Goal: Find specific page/section: Find specific page/section

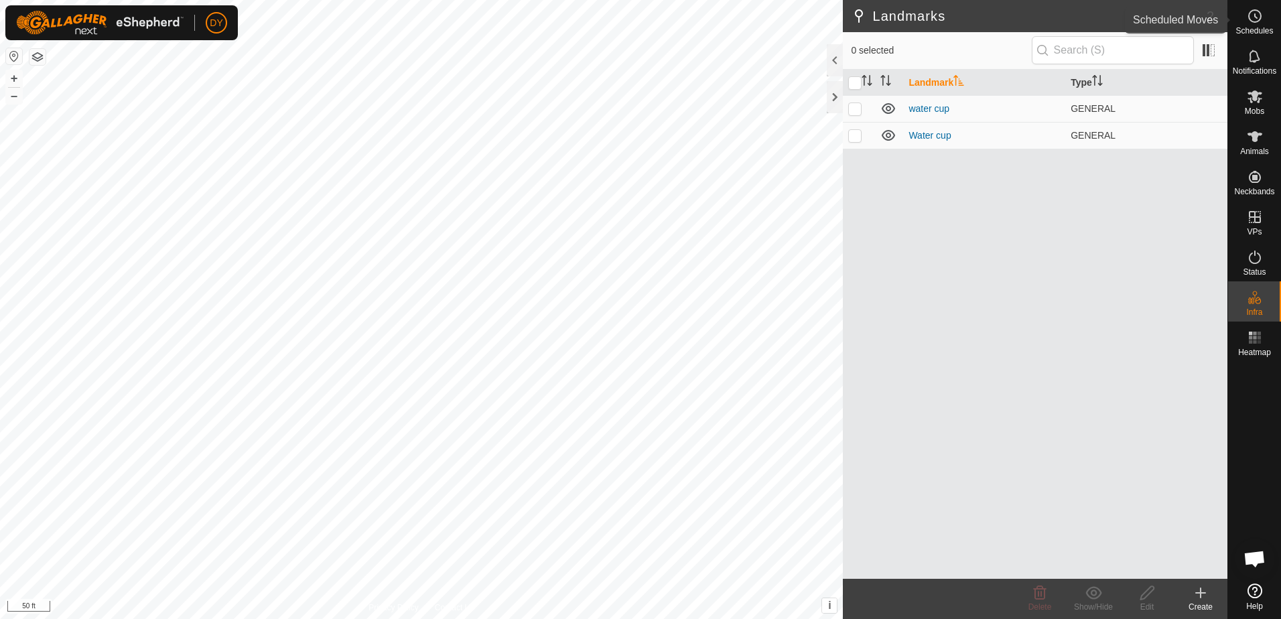
click at [1257, 21] on circle at bounding box center [1255, 16] width 12 height 12
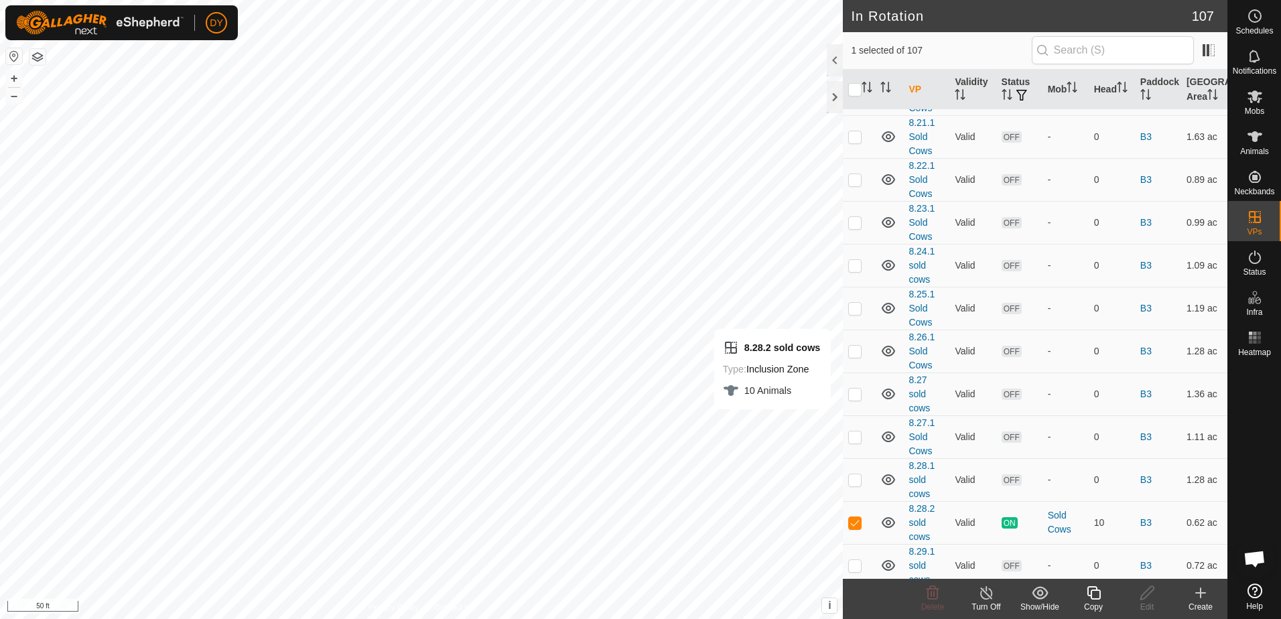
scroll to position [3174, 0]
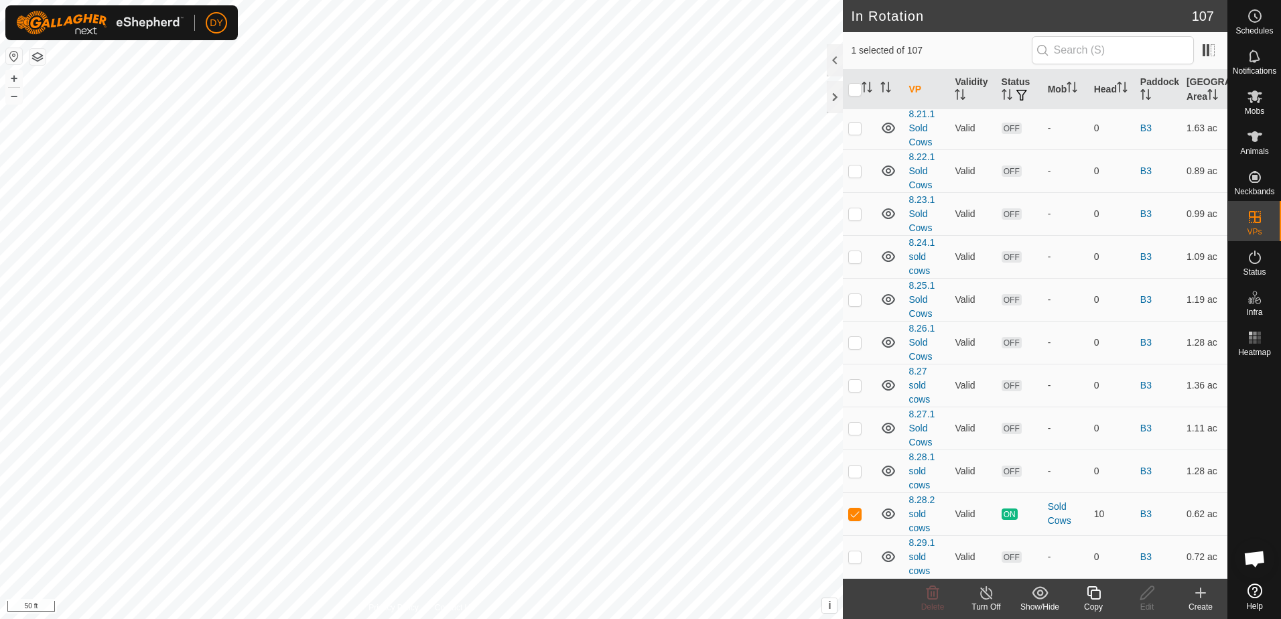
checkbox input "false"
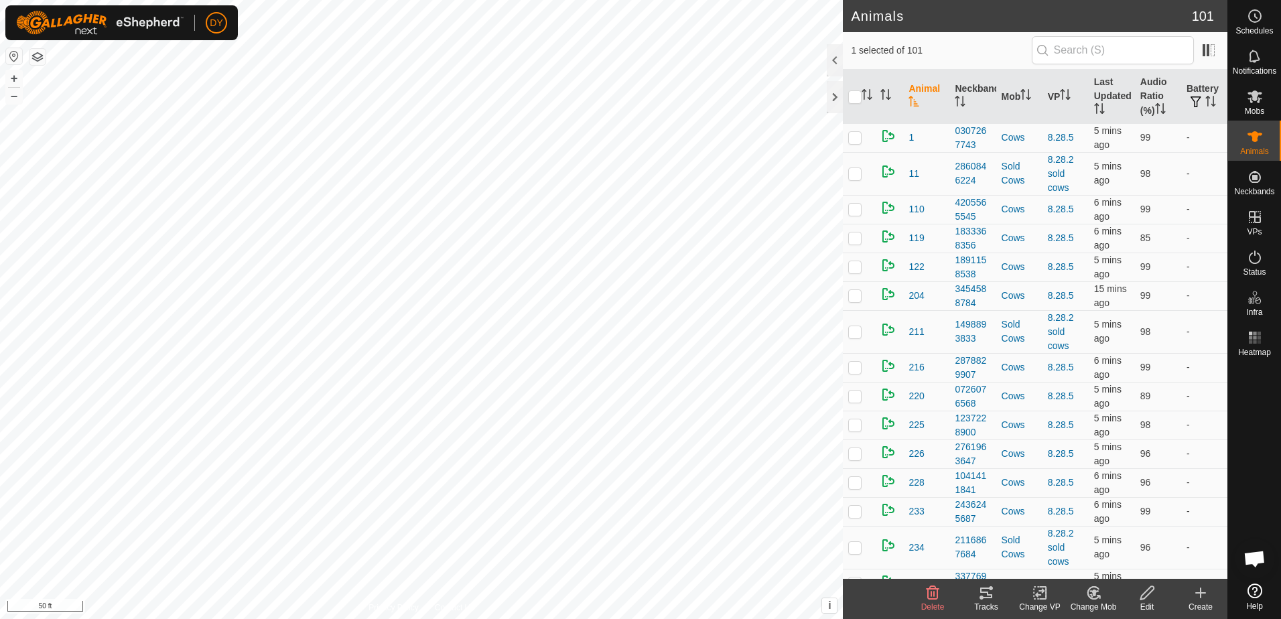
click at [983, 591] on icon at bounding box center [986, 593] width 16 height 16
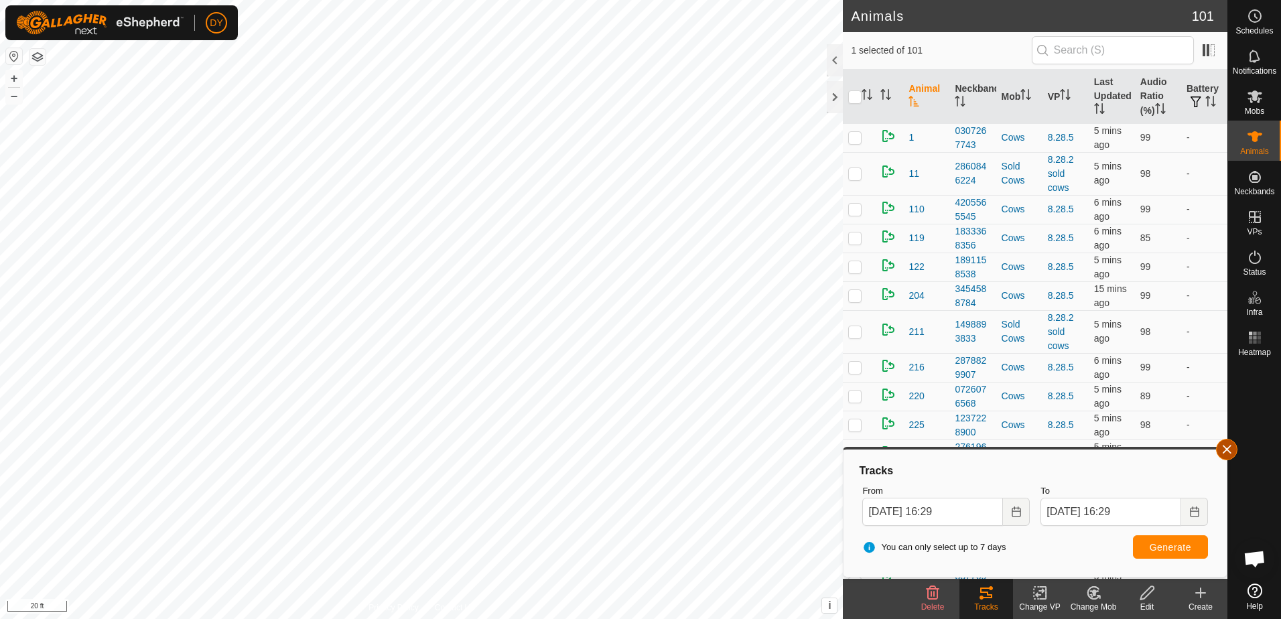
click at [1228, 450] on button "button" at bounding box center [1226, 449] width 21 height 21
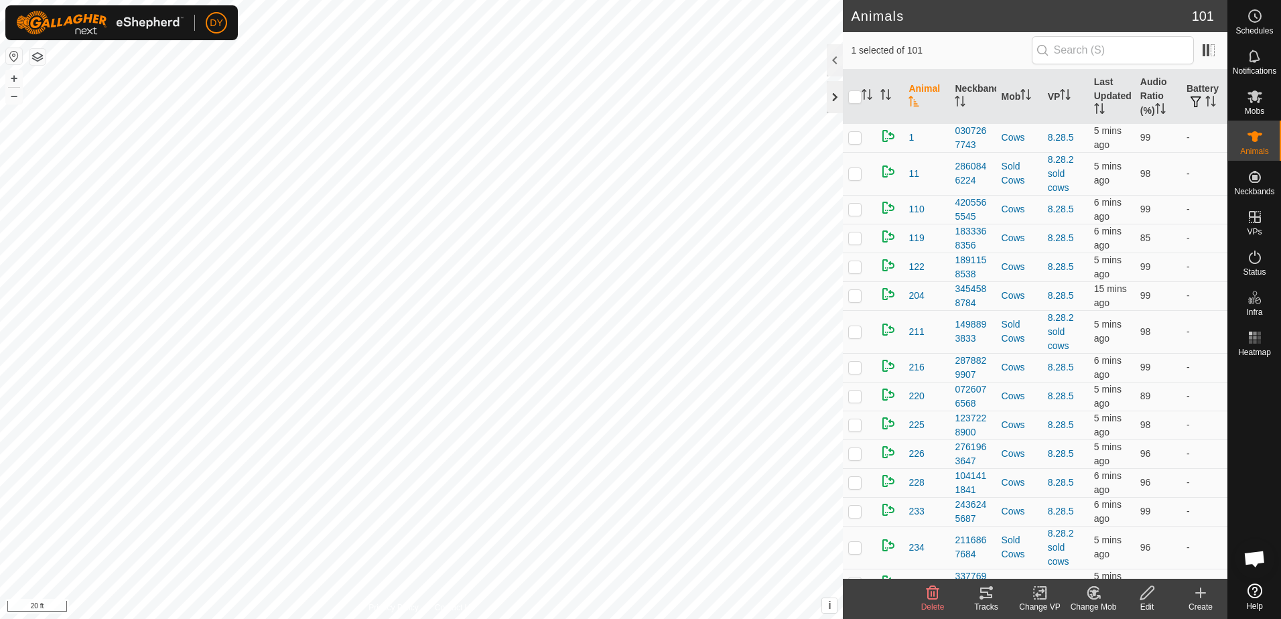
click at [830, 96] on div at bounding box center [835, 97] width 16 height 32
